Goal: Transaction & Acquisition: Book appointment/travel/reservation

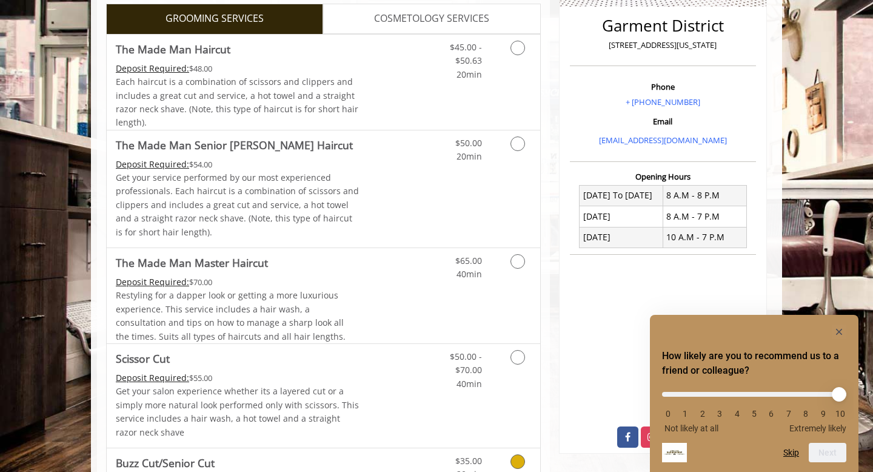
scroll to position [281, 0]
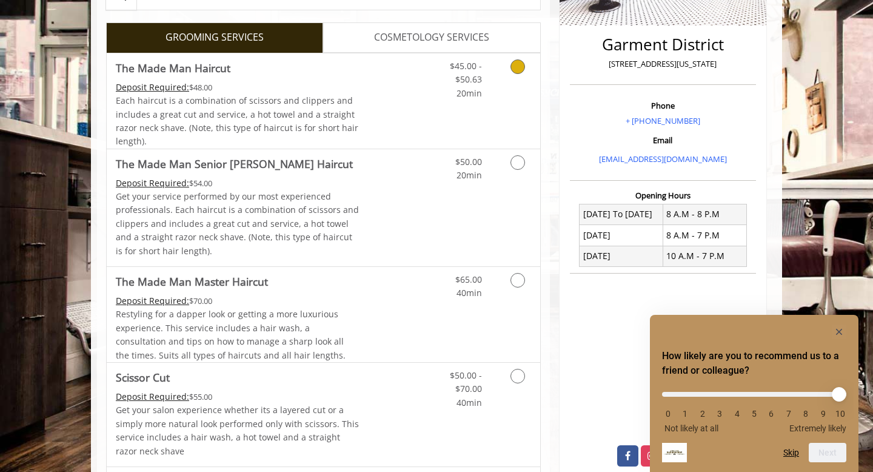
click at [478, 108] on div "$45.00 - $50.63 20min" at bounding box center [486, 100] width 109 height 95
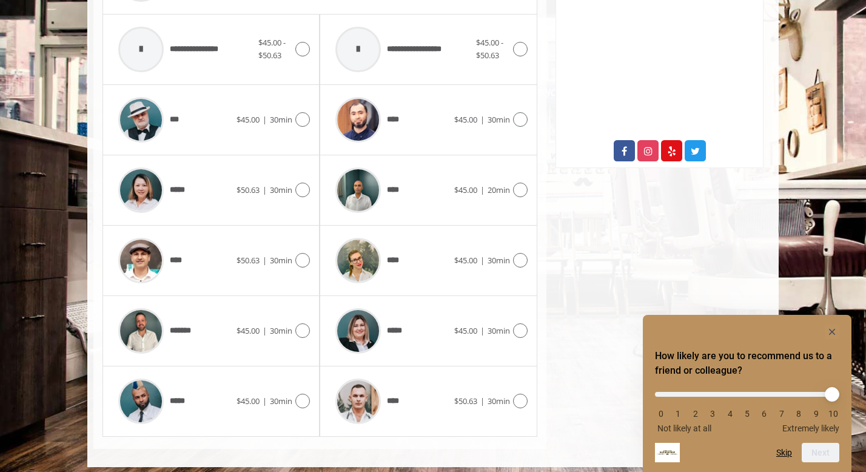
scroll to position [593, 0]
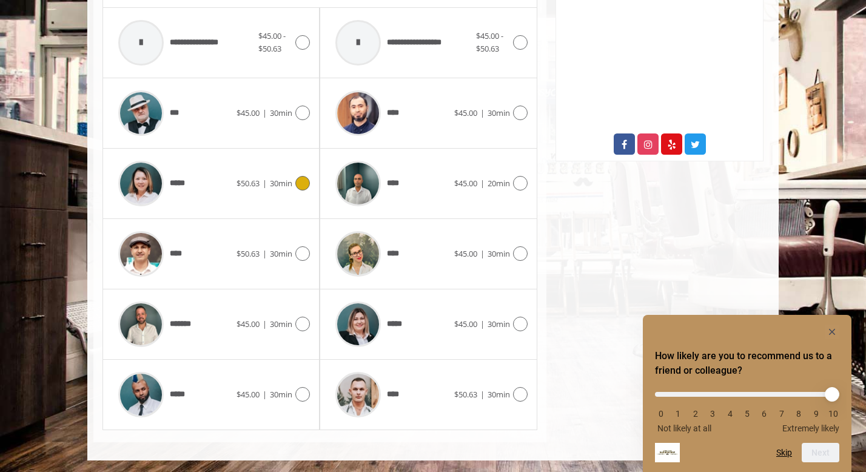
click at [215, 181] on div "*****" at bounding box center [174, 184] width 124 height 58
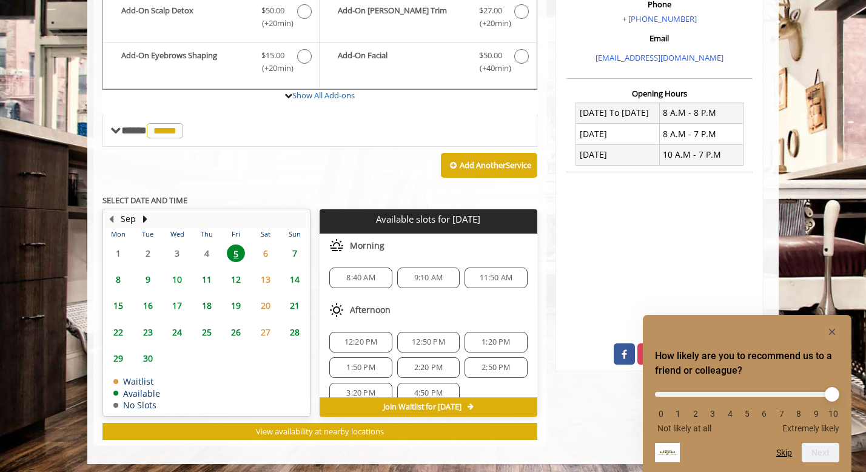
scroll to position [386, 0]
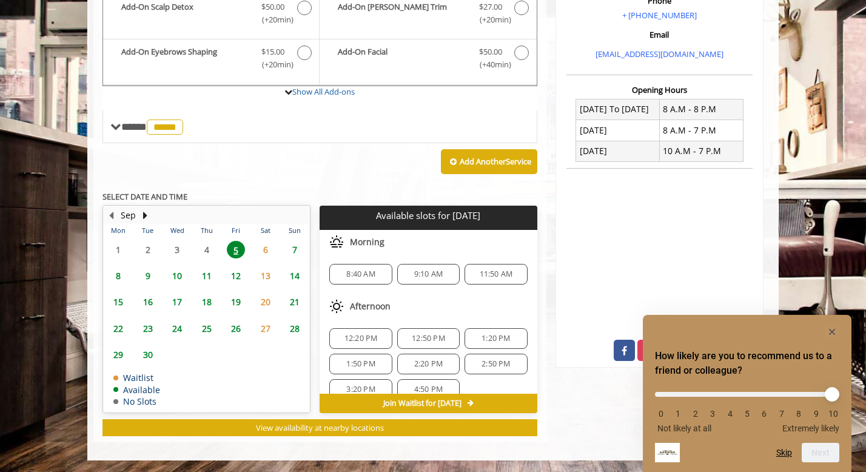
click at [120, 272] on span "8" at bounding box center [118, 276] width 18 height 18
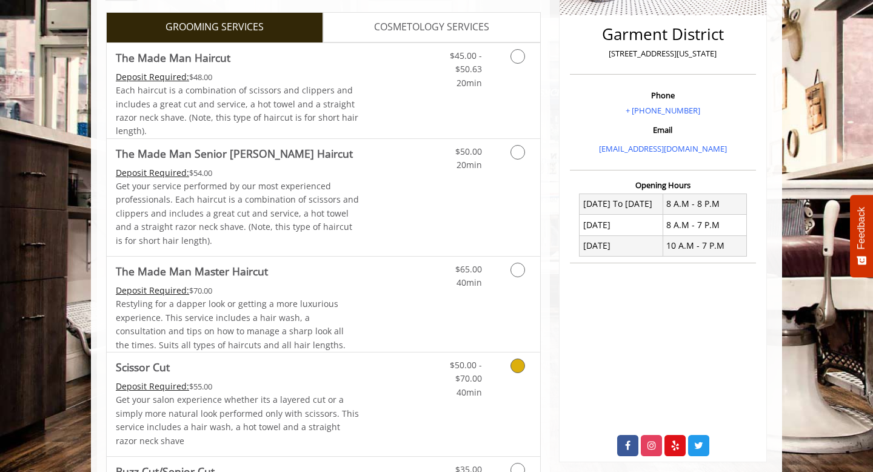
scroll to position [251, 0]
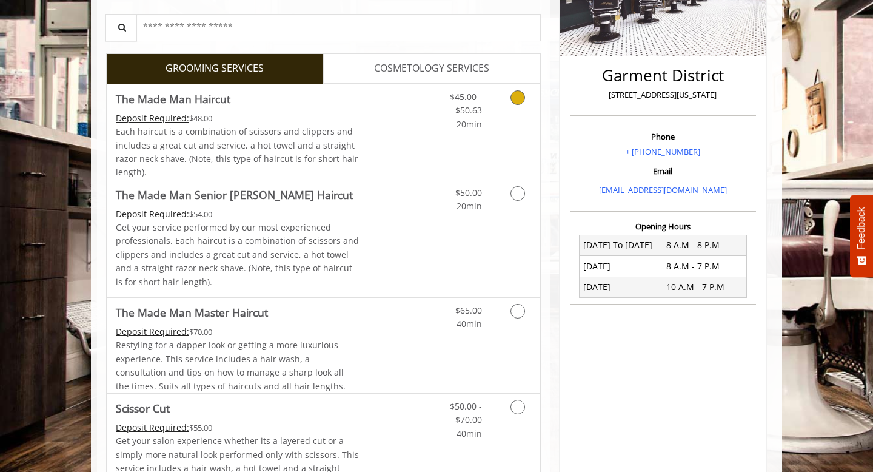
click at [480, 115] on span "$45.00 - $50.63" at bounding box center [466, 103] width 32 height 25
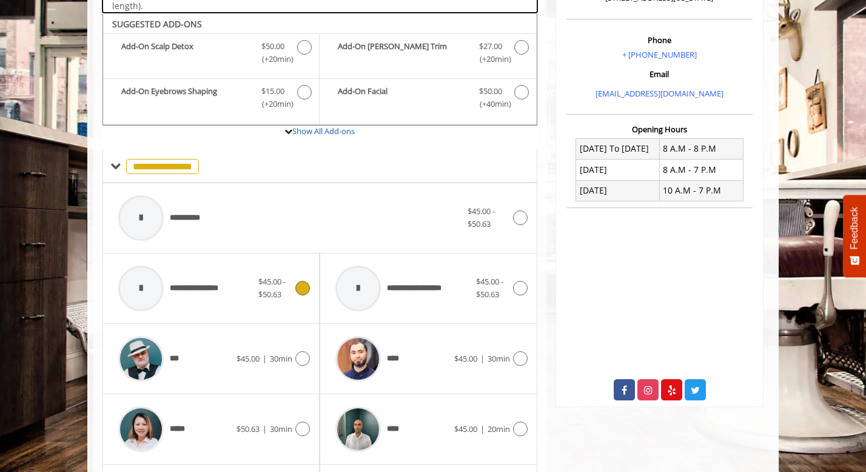
scroll to position [360, 0]
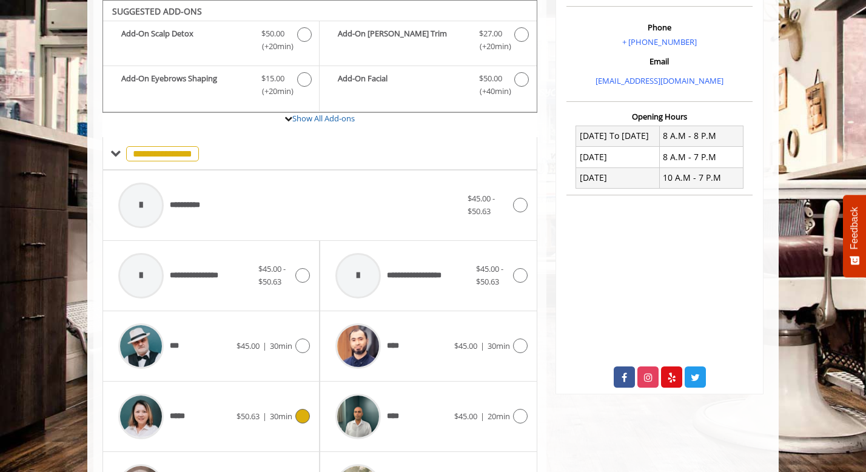
click at [261, 400] on div "***** $50.63 | 30min" at bounding box center [211, 417] width 198 height 58
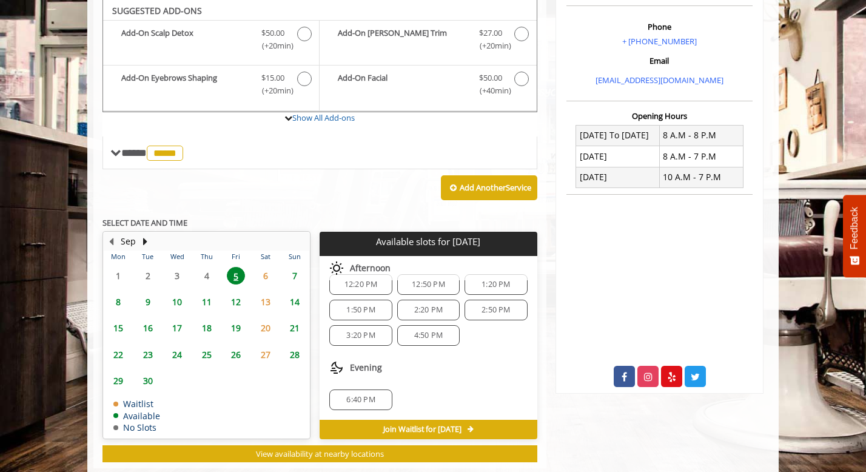
scroll to position [360, 0]
click at [365, 397] on span "6:40 PM" at bounding box center [360, 400] width 29 height 10
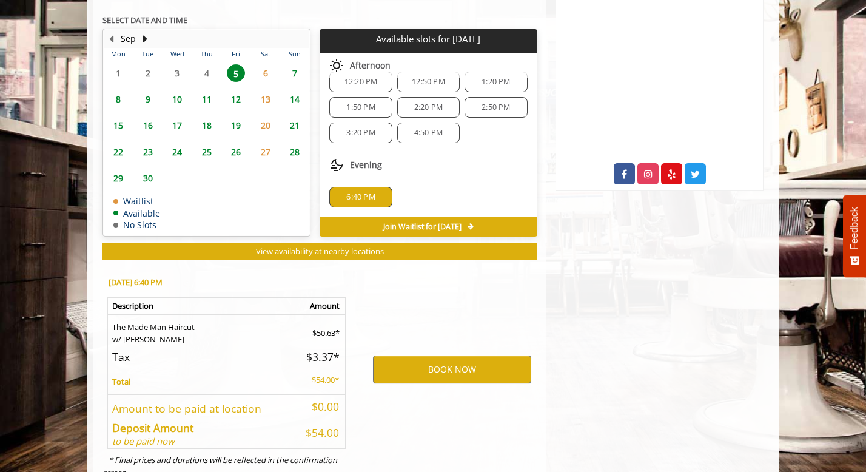
scroll to position [606, 0]
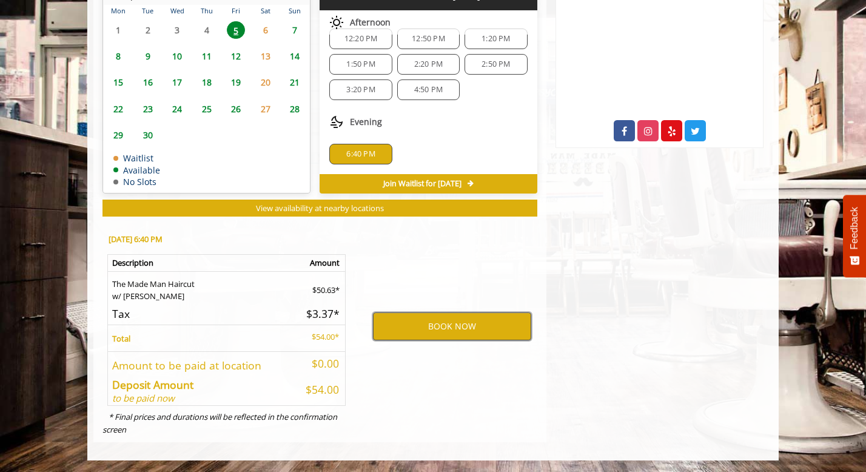
click at [451, 327] on button "BOOK NOW" at bounding box center [452, 326] width 158 height 28
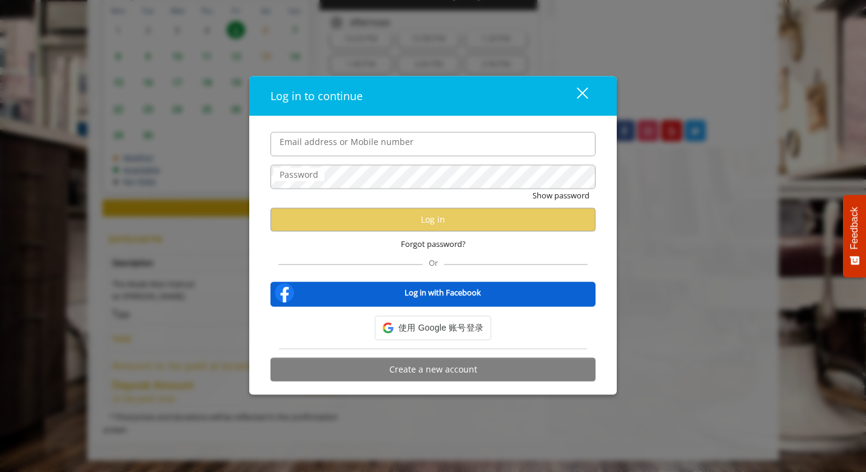
type input "**********"
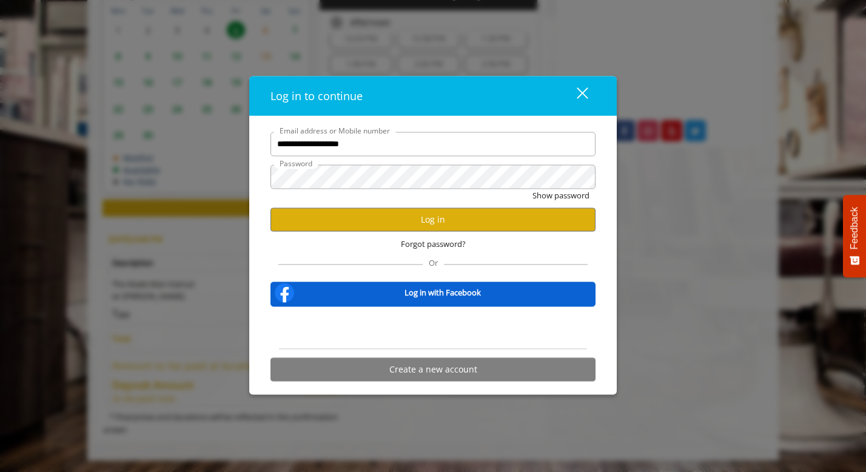
scroll to position [0, 0]
click at [421, 215] on button "Log in" at bounding box center [433, 219] width 325 height 24
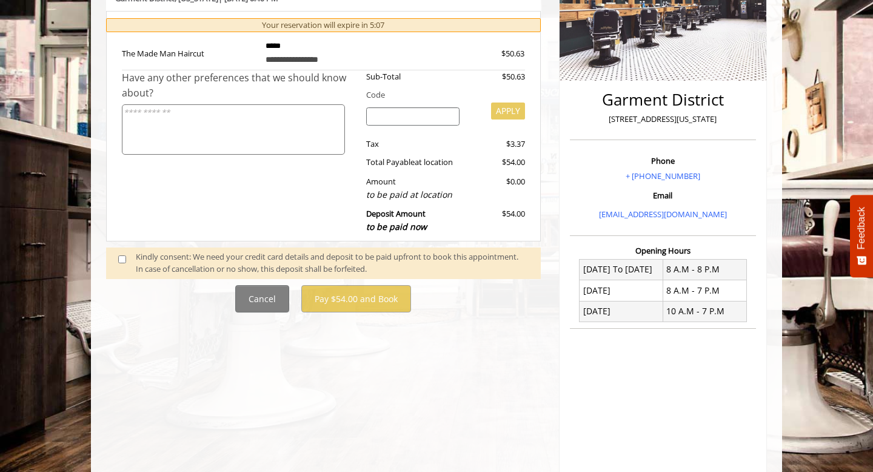
scroll to position [227, 0]
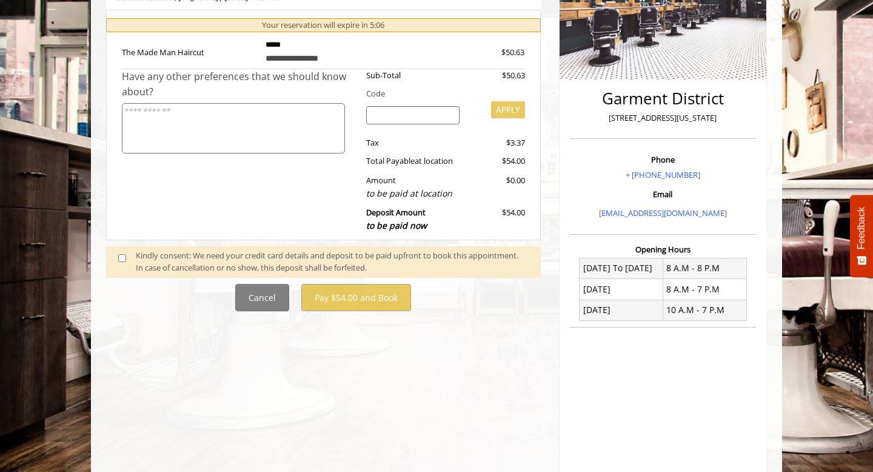
click at [237, 254] on div "Kindly consent: We need your credit card details and deposit to be paid upfront…" at bounding box center [332, 261] width 393 height 25
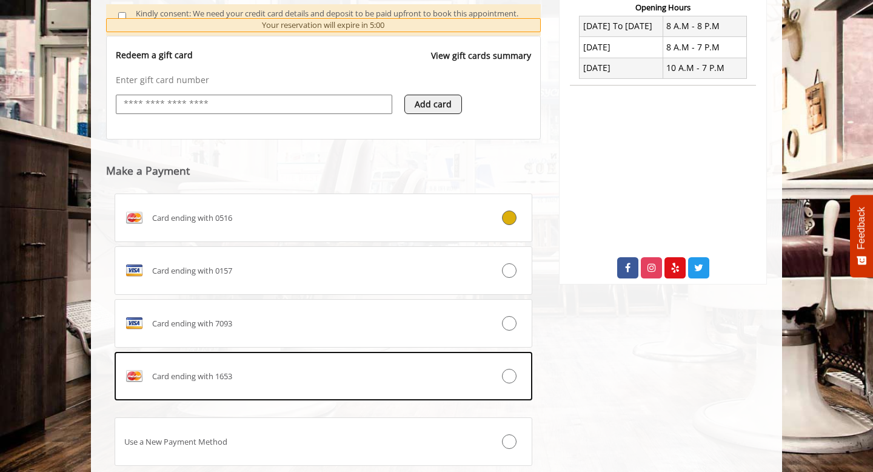
scroll to position [470, 0]
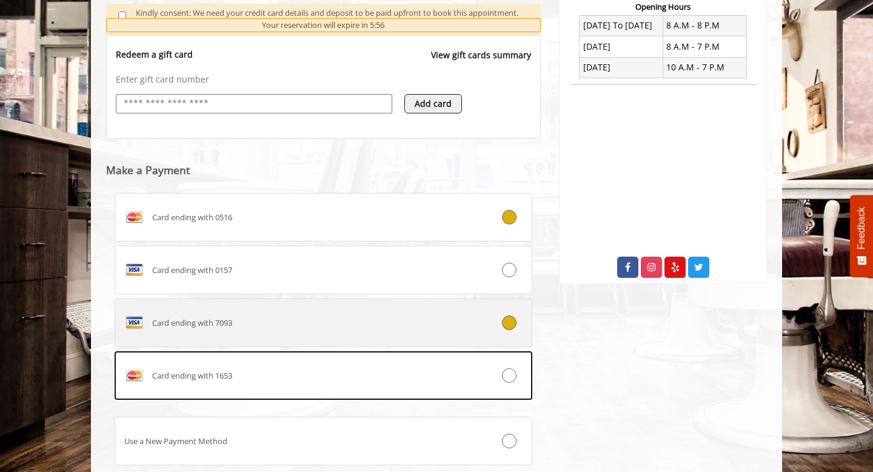
click at [336, 327] on div "Card ending with 7093" at bounding box center [288, 322] width 347 height 19
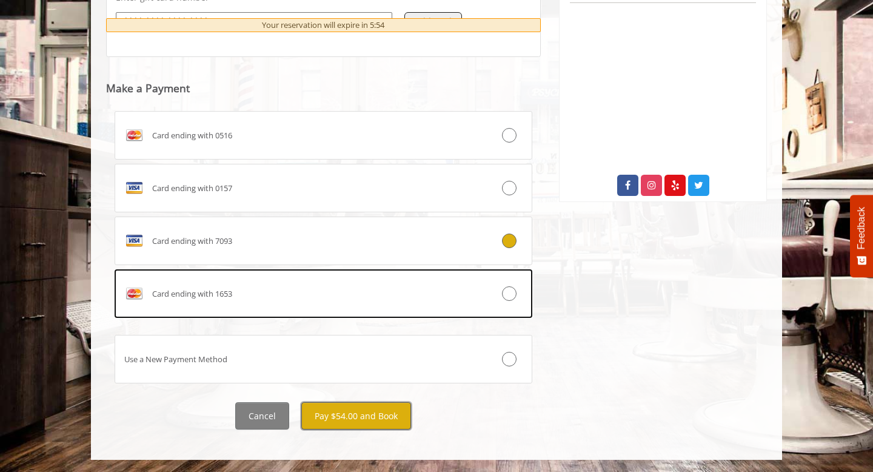
click at [378, 419] on button "Pay $54.00 and Book" at bounding box center [356, 415] width 110 height 27
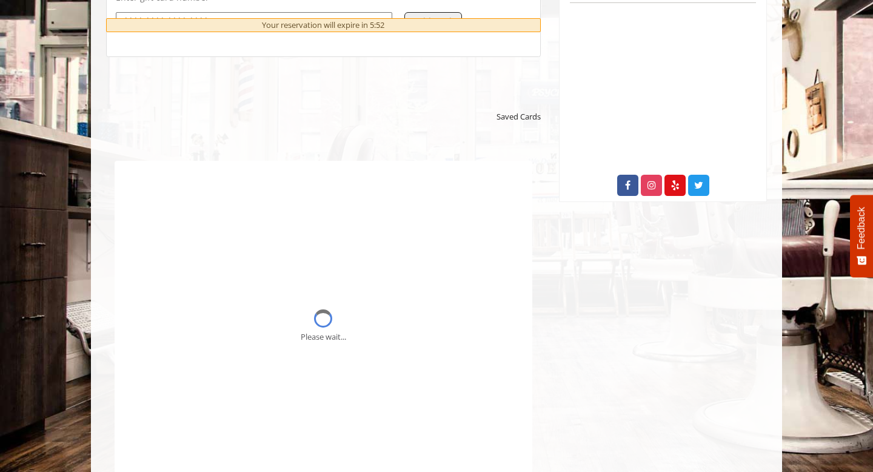
scroll to position [0, 0]
